Goal: Find specific page/section: Find specific page/section

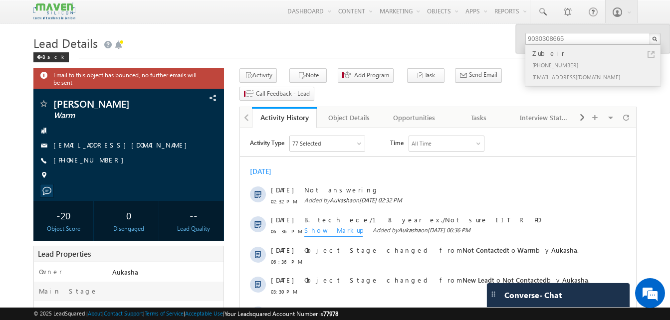
type input "9030308665"
click at [649, 53] on link at bounding box center [651, 54] width 7 height 7
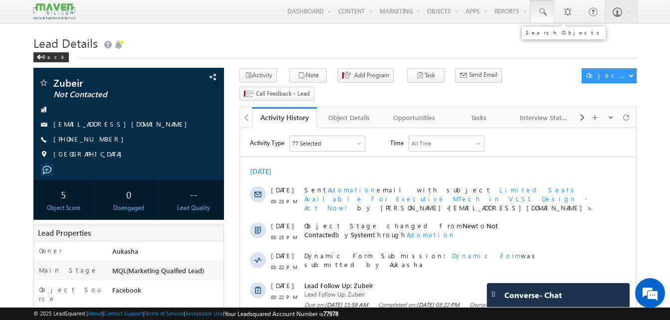
click at [542, 20] on link at bounding box center [542, 11] width 24 height 23
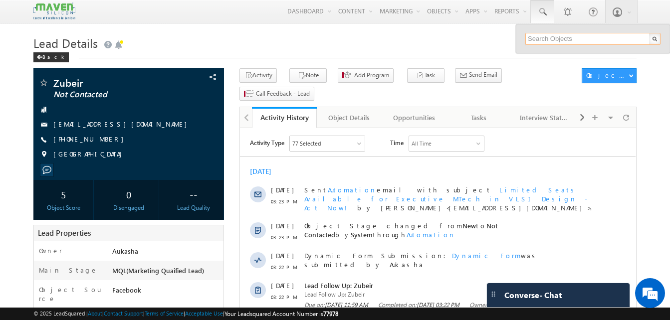
click at [537, 37] on input "text" at bounding box center [592, 39] width 135 height 12
paste input "7020877834"
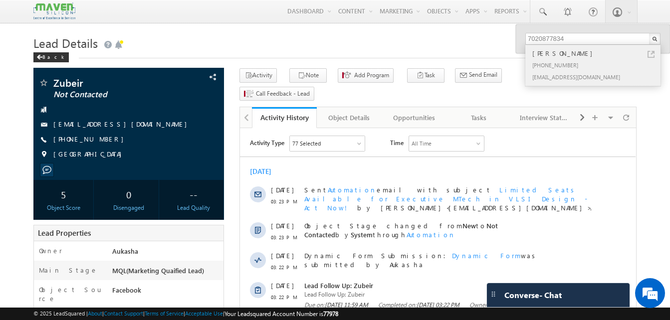
click at [651, 55] on link at bounding box center [651, 54] width 7 height 7
click at [584, 37] on input "7020877834" at bounding box center [592, 39] width 135 height 12
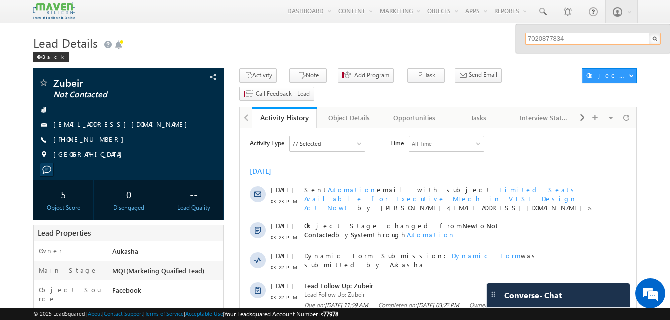
paste input "938441718"
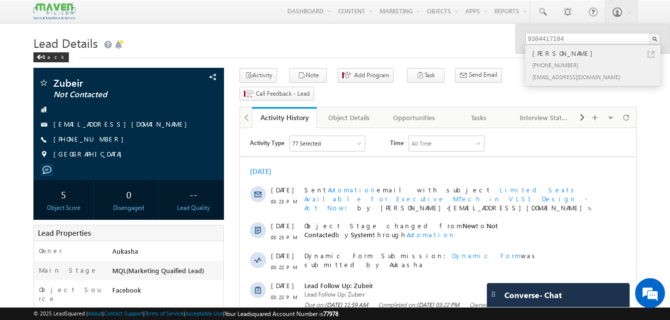
click at [651, 57] on link at bounding box center [651, 54] width 7 height 7
click at [566, 39] on input "9384417184" at bounding box center [592, 39] width 135 height 12
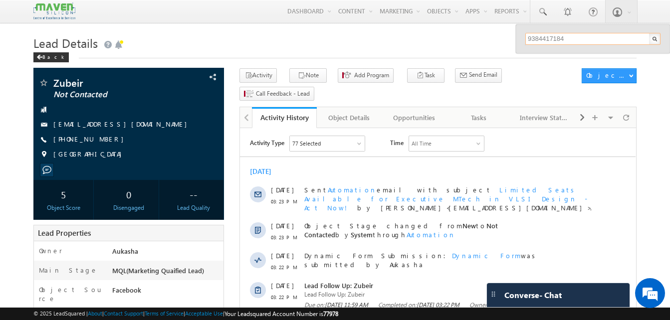
click at [566, 39] on input "9384417184" at bounding box center [592, 39] width 135 height 12
paste input "493881381"
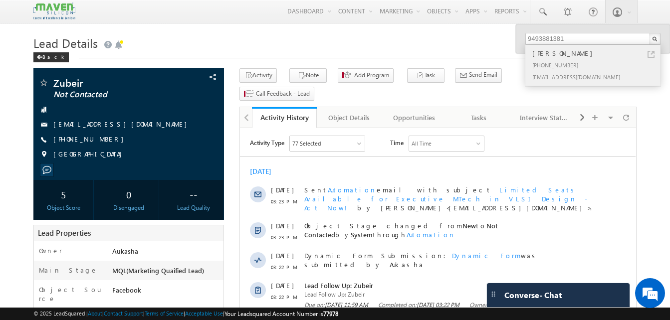
click at [651, 54] on link at bounding box center [651, 54] width 7 height 7
click at [599, 40] on input "9493881381" at bounding box center [592, 39] width 135 height 12
paste input "7060684146"
click at [650, 52] on link at bounding box center [651, 54] width 7 height 7
click at [550, 37] on input "7060684146" at bounding box center [592, 39] width 135 height 12
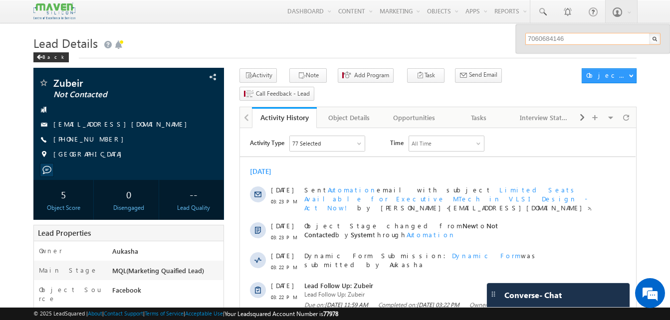
paste input "9154884500"
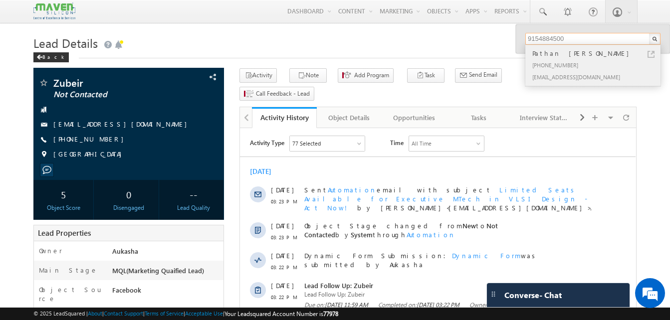
type input "9154884500"
click at [650, 54] on link at bounding box center [651, 54] width 7 height 7
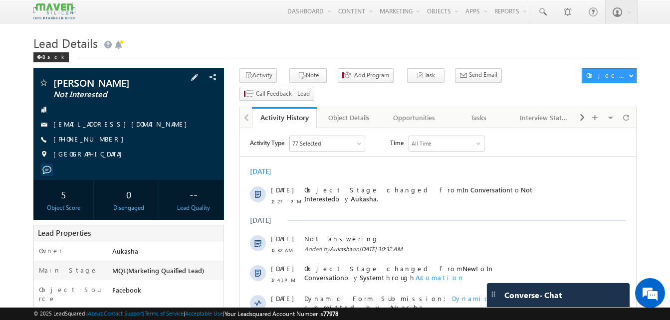
drag, startPoint x: 110, startPoint y: 138, endPoint x: 101, endPoint y: 140, distance: 9.2
click at [101, 140] on div "+91-7020877834" at bounding box center [128, 140] width 181 height 10
copy div "+91-7020877834"
click at [536, 10] on link at bounding box center [542, 11] width 24 height 23
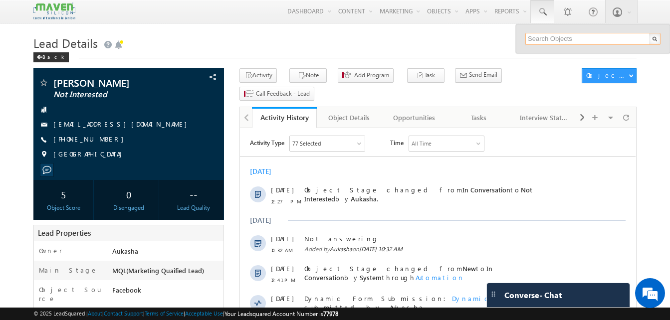
click at [551, 36] on input "text" at bounding box center [592, 39] width 135 height 12
paste input "9173451324"
type input "9173451324"
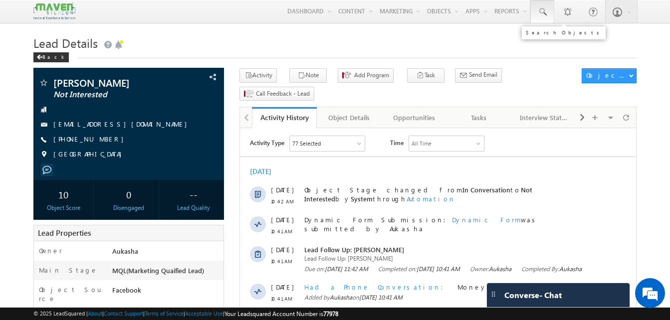
click at [541, 13] on span at bounding box center [542, 12] width 10 height 10
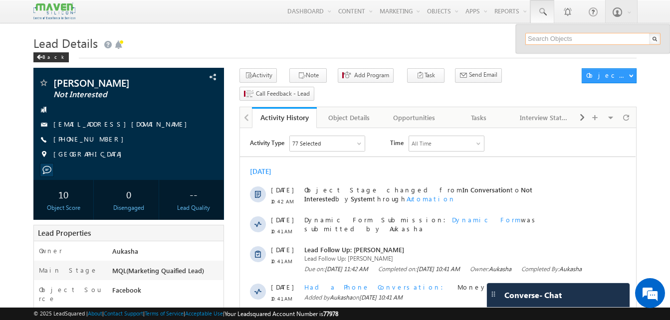
click at [554, 35] on input "text" at bounding box center [592, 39] width 135 height 12
paste input "9360266387"
type input "9360266387"
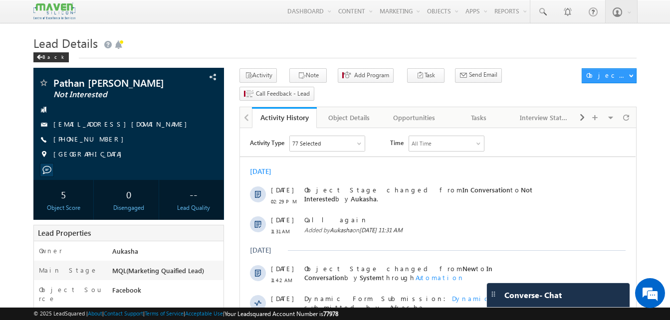
click at [544, 15] on span at bounding box center [542, 12] width 10 height 10
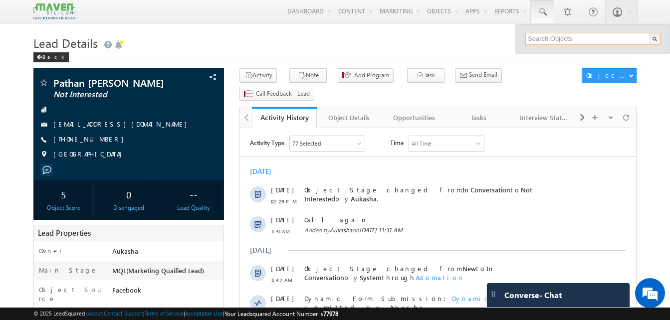
click at [557, 36] on input "text" at bounding box center [592, 39] width 135 height 12
click at [562, 36] on input "text" at bounding box center [592, 39] width 135 height 12
paste input "8217799744"
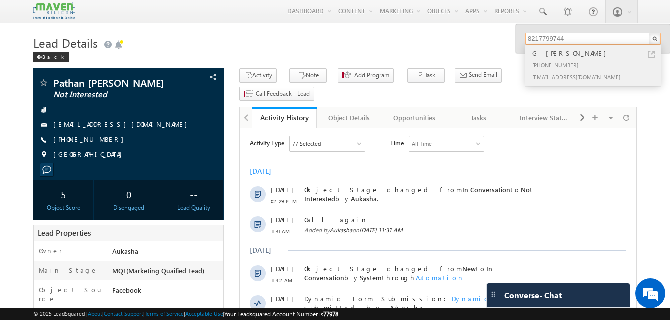
type input "8217799744"
click at [650, 53] on link at bounding box center [651, 54] width 7 height 7
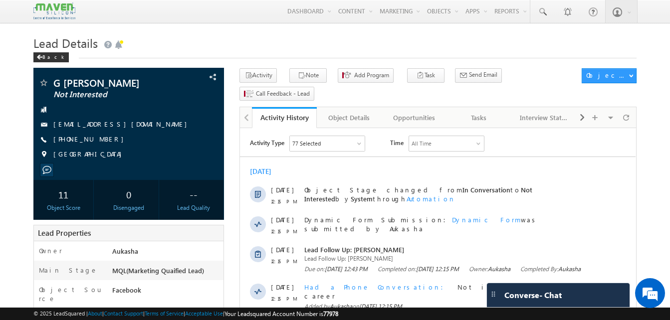
click at [222, 50] on h1 "Lead Details" at bounding box center [334, 41] width 603 height 19
click at [544, 12] on span at bounding box center [542, 12] width 10 height 10
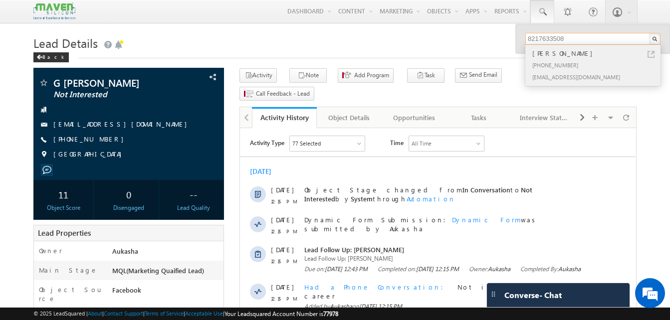
type input "8217633508"
click at [653, 54] on link at bounding box center [651, 54] width 7 height 7
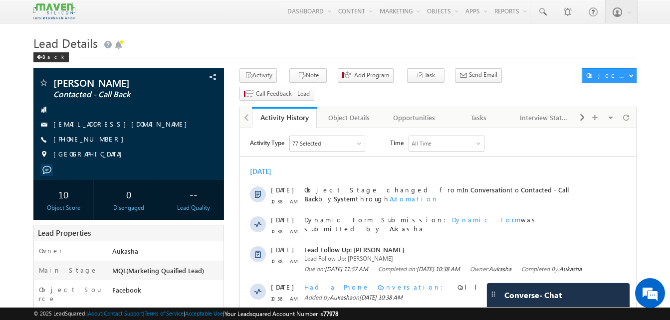
drag, startPoint x: 111, startPoint y: 142, endPoint x: 101, endPoint y: 140, distance: 9.6
click at [101, 140] on div "+91-8217633508" at bounding box center [128, 140] width 181 height 10
copy div "+91-8217633508"
drag, startPoint x: 107, startPoint y: 80, endPoint x: 51, endPoint y: 79, distance: 55.4
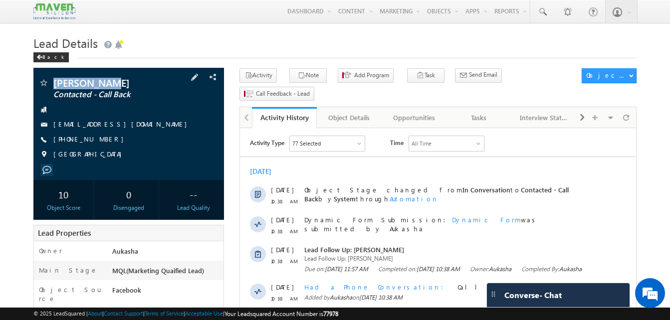
click at [51, 79] on div "Mallikarjun Contacted - Call Back" at bounding box center [128, 83] width 181 height 10
copy div "Mallikarjun"
drag, startPoint x: 107, startPoint y: 139, endPoint x: 102, endPoint y: 141, distance: 5.2
click at [102, 141] on div "+91-8217633508" at bounding box center [128, 140] width 181 height 10
copy div "+91-8217633508"
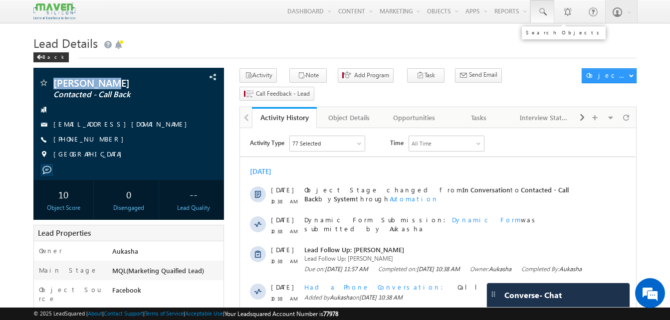
click at [537, 22] on link at bounding box center [542, 11] width 24 height 23
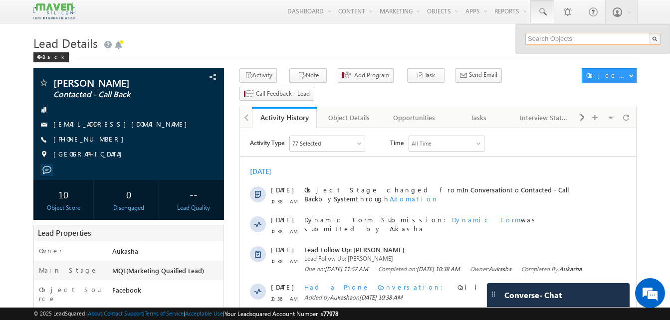
click at [551, 38] on input "text" at bounding box center [592, 39] width 135 height 12
paste input "7673083443"
click at [367, 54] on div "Back" at bounding box center [334, 55] width 603 height 6
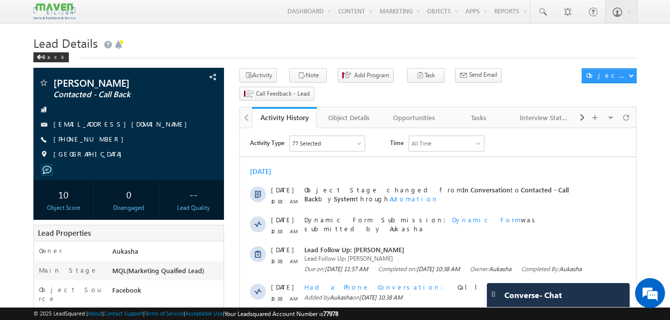
click at [365, 46] on h1 "Lead Details" at bounding box center [334, 41] width 603 height 19
click at [538, 16] on span at bounding box center [542, 12] width 10 height 10
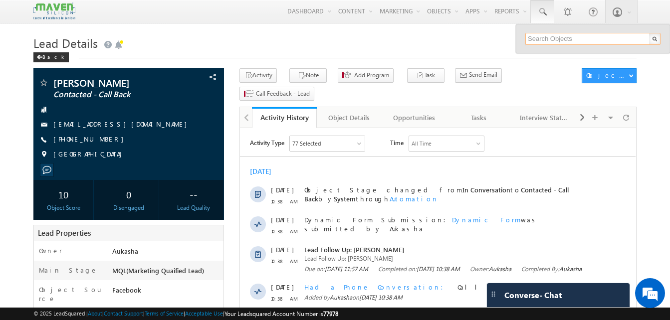
click at [549, 41] on input "text" at bounding box center [592, 39] width 135 height 12
paste input "8074187803"
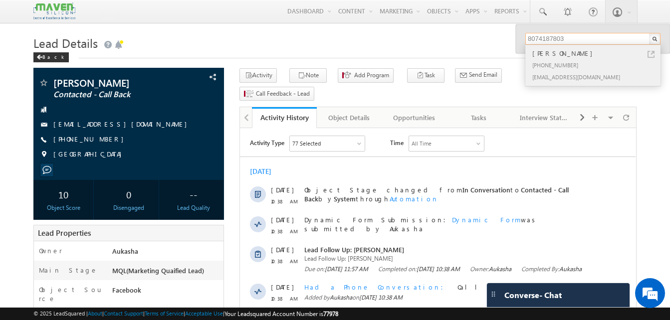
type input "8074187803"
click at [652, 51] on link at bounding box center [651, 54] width 7 height 7
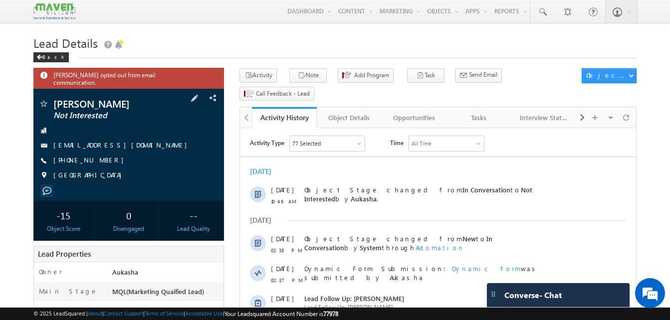
click at [102, 156] on div "+91-8074187803" at bounding box center [128, 161] width 181 height 10
copy div "+91-8074187803"
drag, startPoint x: 87, startPoint y: 98, endPoint x: 53, endPoint y: 97, distance: 33.9
click at [53, 99] on div "vamsi Not Interested" at bounding box center [128, 104] width 181 height 10
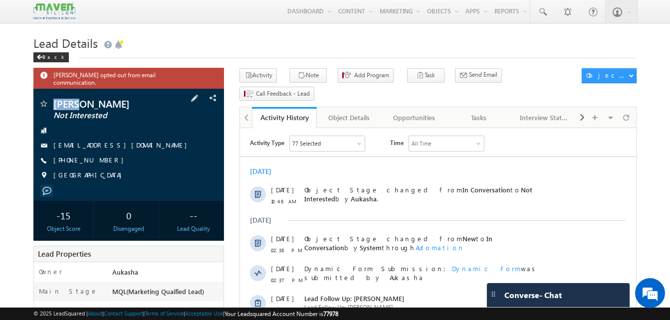
copy div "vamsi"
click at [540, 14] on span at bounding box center [542, 12] width 10 height 10
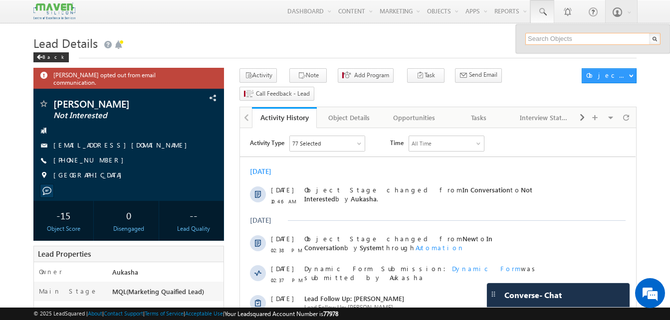
click at [548, 35] on input "text" at bounding box center [592, 39] width 135 height 12
paste input "7061496345"
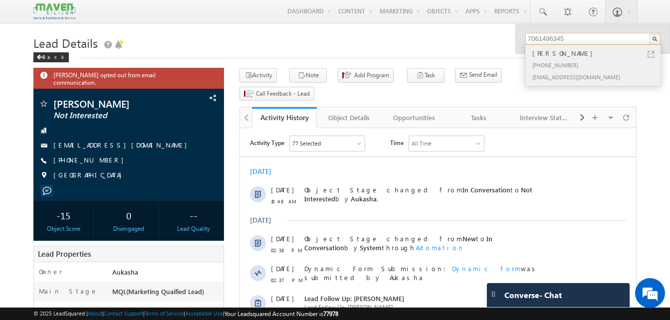
type input "7061496345"
click at [587, 51] on div "[PERSON_NAME]" at bounding box center [597, 53] width 134 height 11
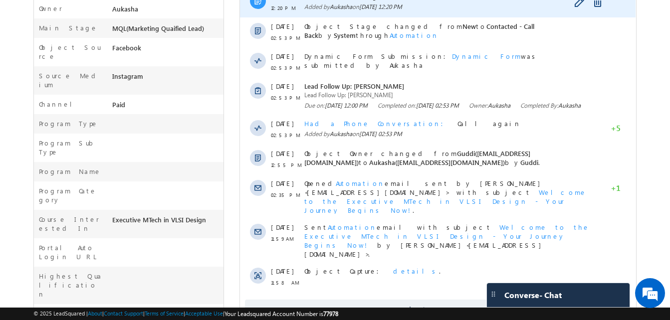
scroll to position [341, 0]
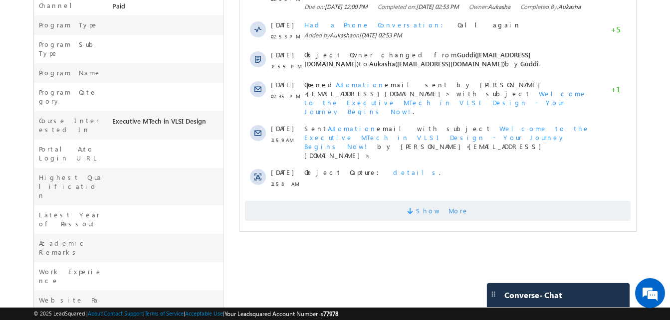
click at [360, 201] on span "Show More" at bounding box center [438, 211] width 386 height 20
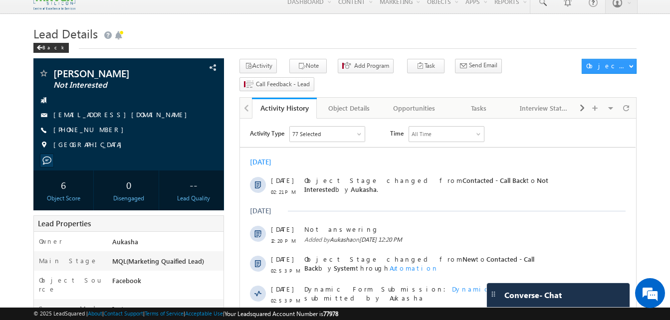
scroll to position [0, 0]
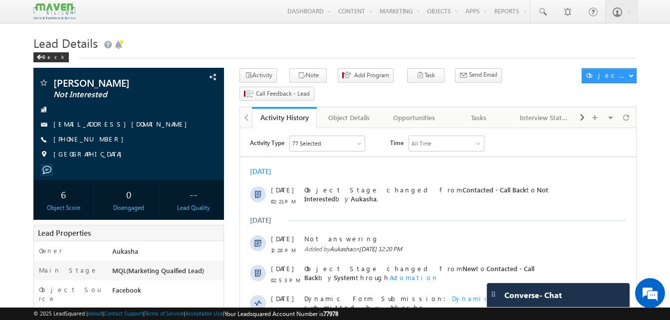
click at [244, 46] on h1 "Lead Details" at bounding box center [334, 41] width 603 height 19
click at [543, 10] on span at bounding box center [542, 12] width 10 height 10
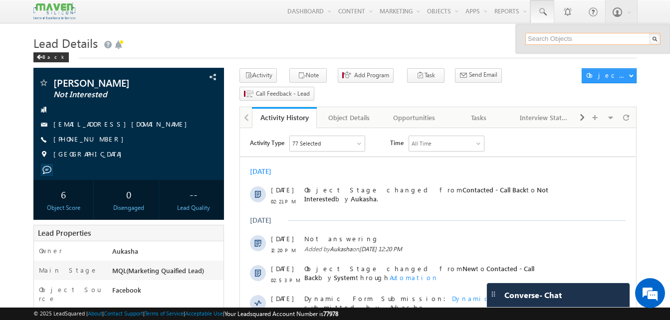
click at [559, 38] on input "text" at bounding box center [592, 39] width 135 height 12
paste input "9975533311"
type input "9975533311"
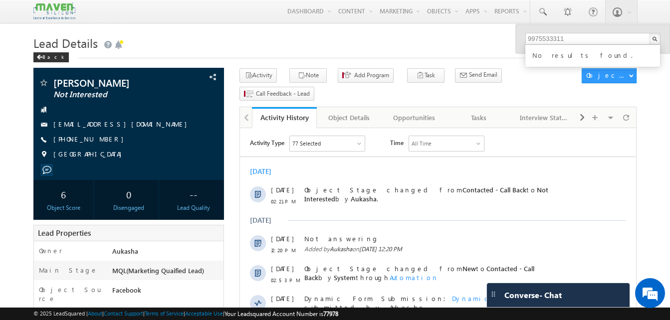
click at [453, 55] on div "Back" at bounding box center [334, 55] width 603 height 6
